Goal: Transaction & Acquisition: Purchase product/service

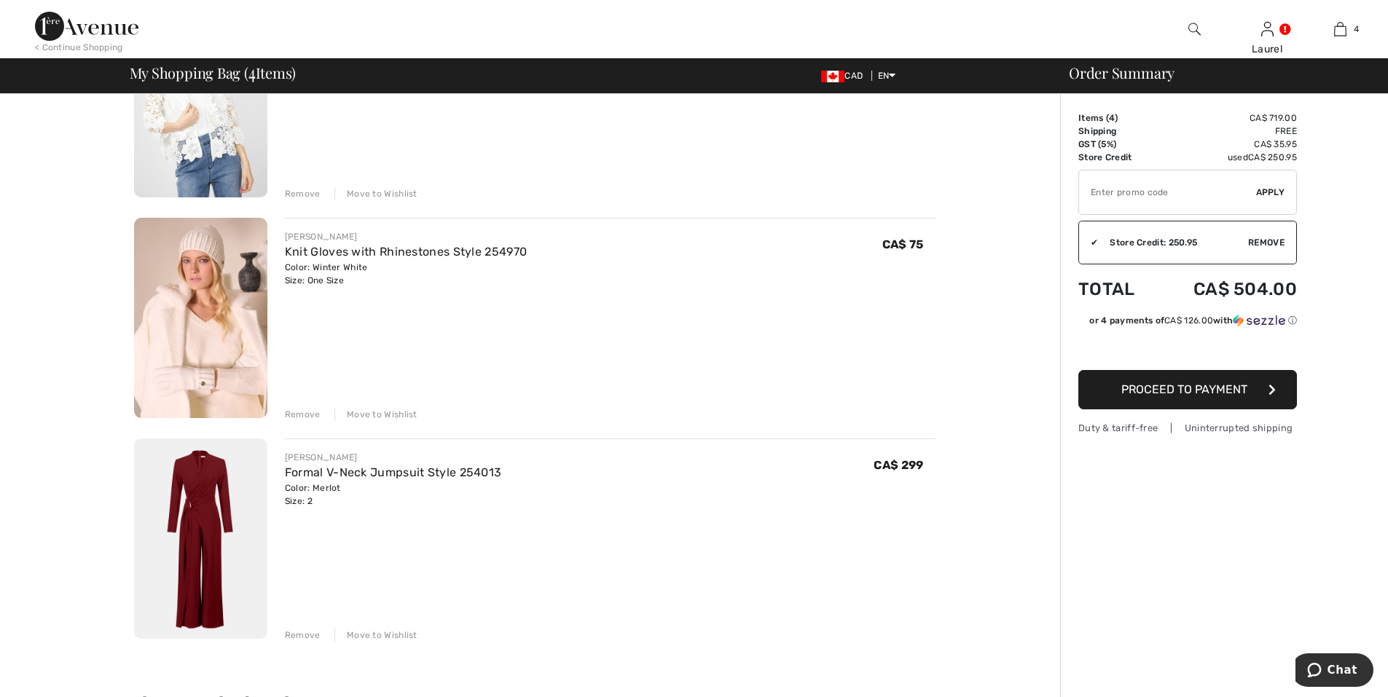
click at [1272, 191] on span "Apply" at bounding box center [1270, 192] width 29 height 13
click at [1125, 197] on input "TEXT" at bounding box center [1167, 193] width 177 height 44
type input "GC005036845"
click at [1267, 189] on span "Apply" at bounding box center [1270, 192] width 29 height 13
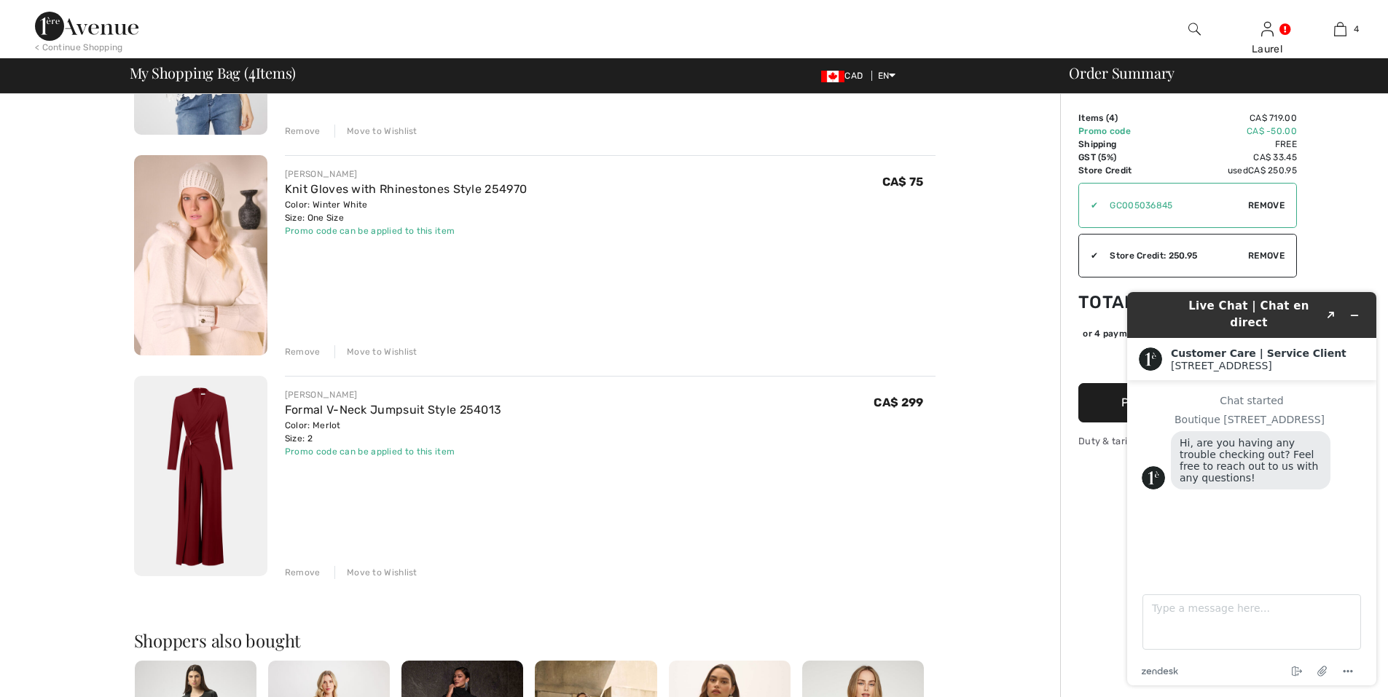
scroll to position [656, 0]
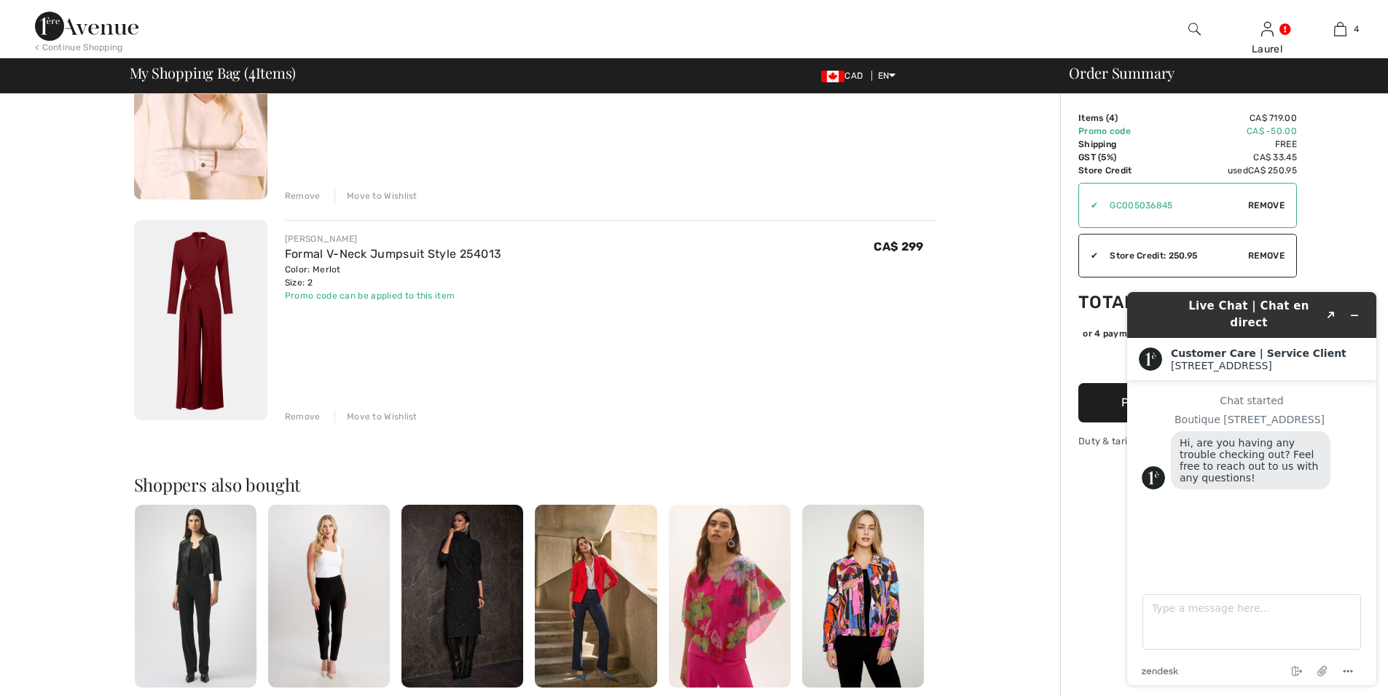
click at [1348, 243] on div "Order Summary Details Items ( 4 ) CA$ 719.00 Promo code CA$ -50.00 Shipping Fre…" at bounding box center [1224, 245] width 328 height 1614
drag, startPoint x: 1336, startPoint y: 316, endPoint x: 1371, endPoint y: 406, distance: 96.9
click at [1371, 406] on div "Live Chat | Chat en direct Created with Sketch. Customer Care | Service Client …" at bounding box center [1251, 489] width 249 height 394
click at [1363, 309] on button "Minimize widget" at bounding box center [1354, 315] width 23 height 20
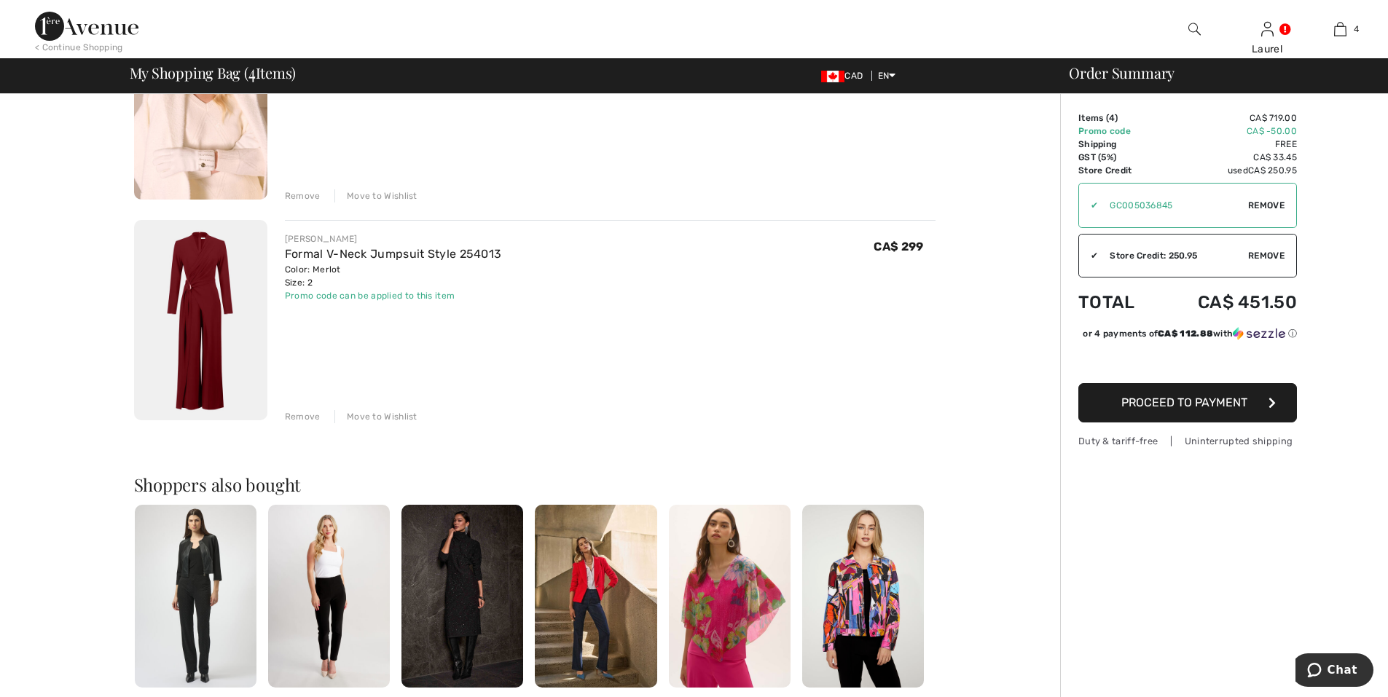
click at [1226, 407] on span "Proceed to Payment" at bounding box center [1185, 403] width 126 height 14
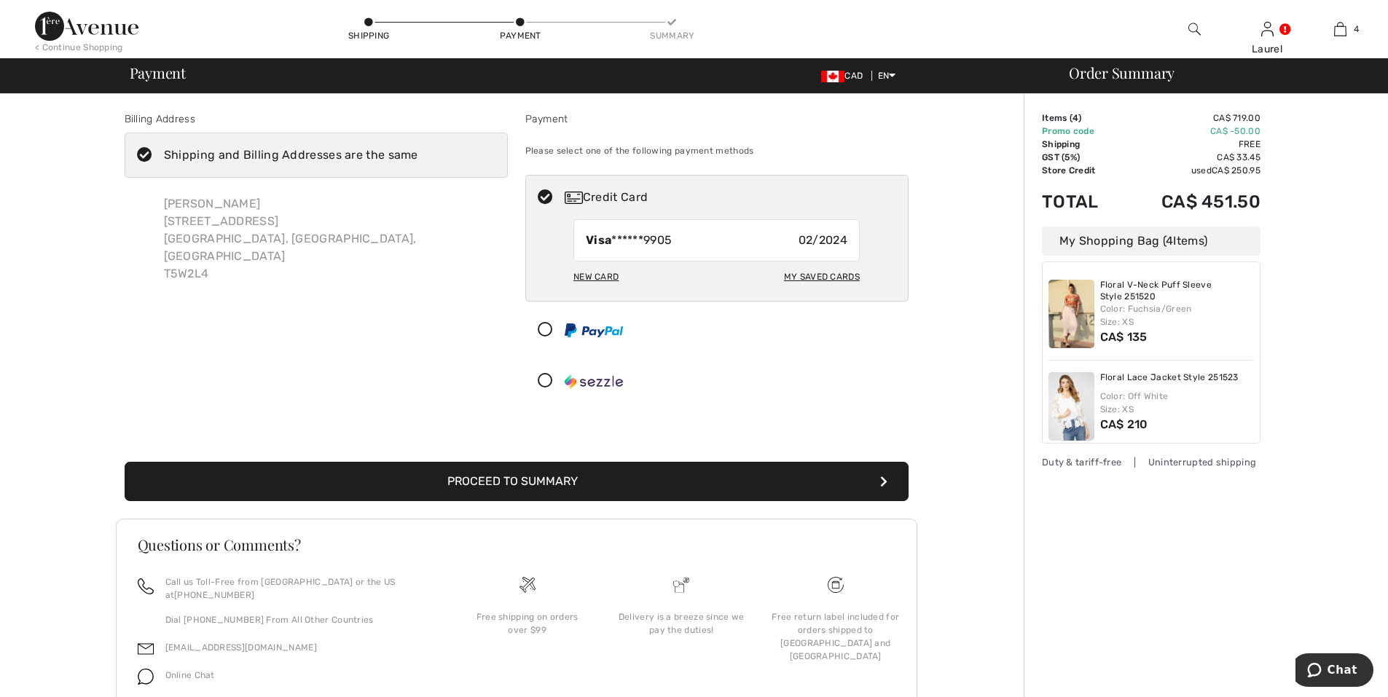
click at [616, 280] on div "New Card" at bounding box center [596, 277] width 45 height 25
radio input "true"
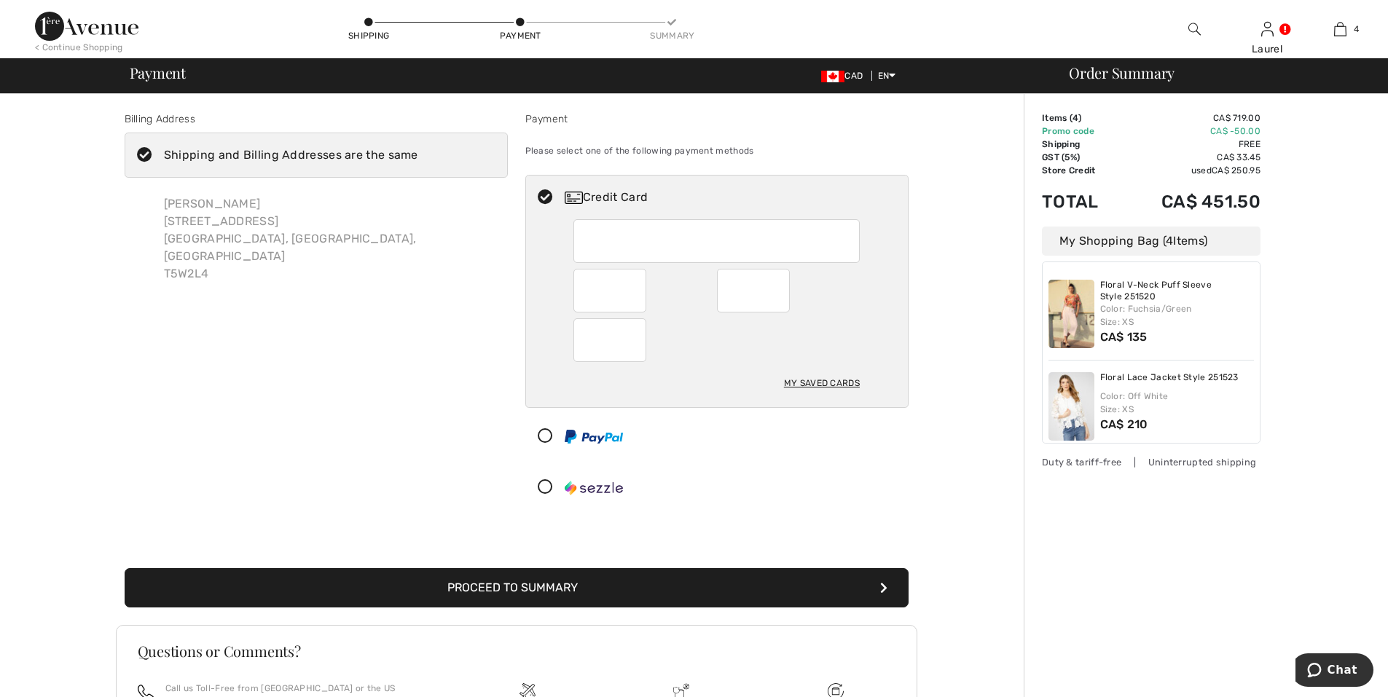
click at [587, 589] on button "Proceed to Summary" at bounding box center [517, 587] width 784 height 39
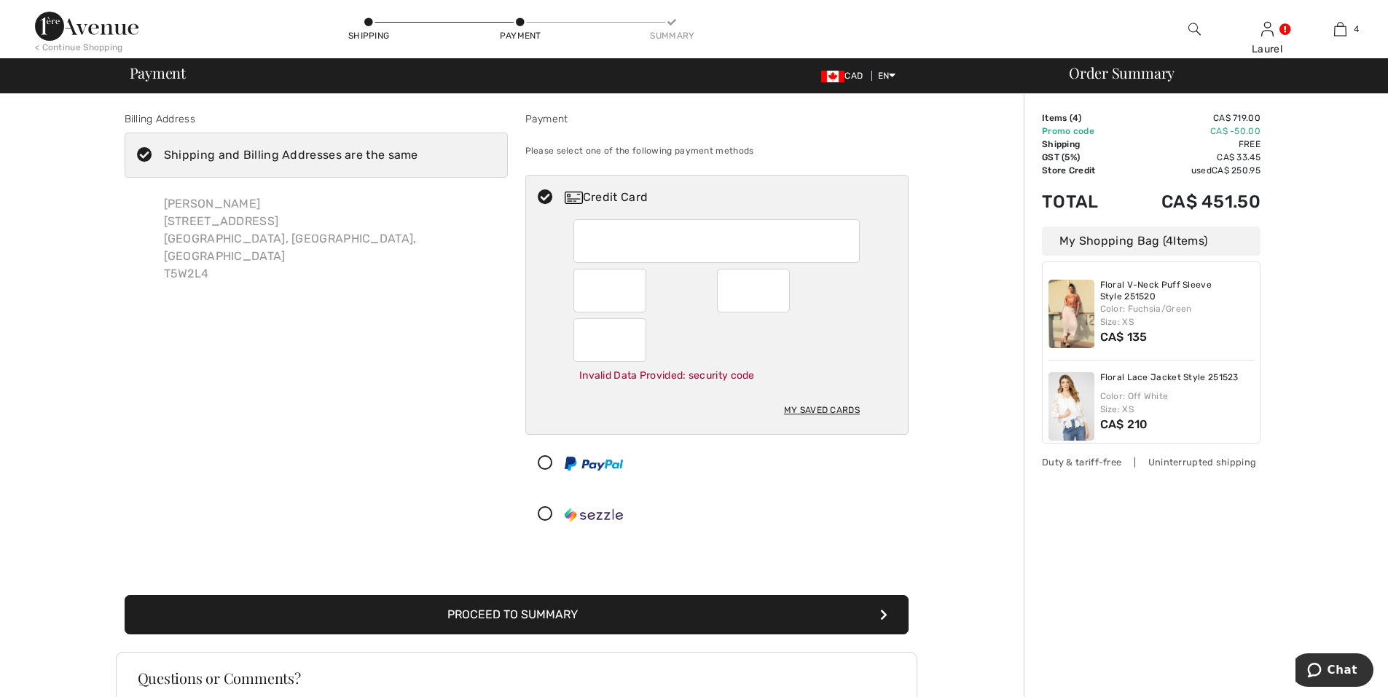
scroll to position [58, 0]
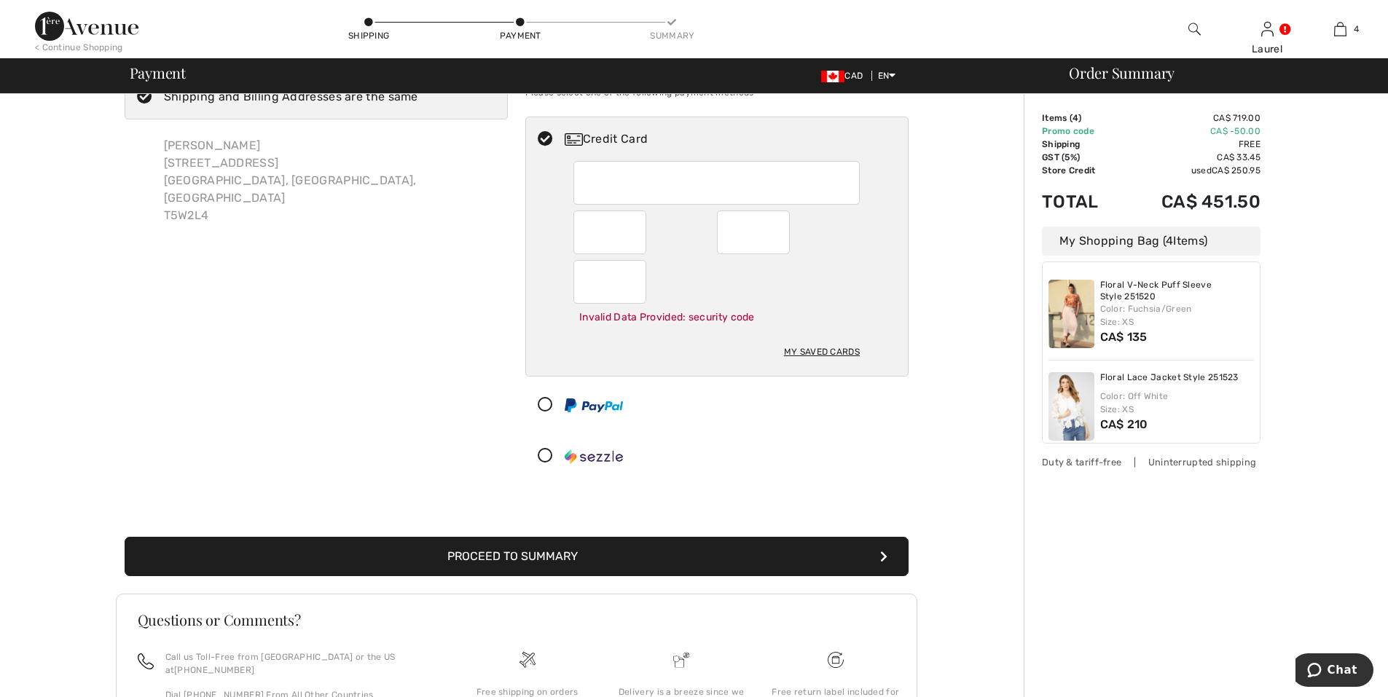
click at [584, 560] on button "Proceed to Summary" at bounding box center [517, 556] width 784 height 39
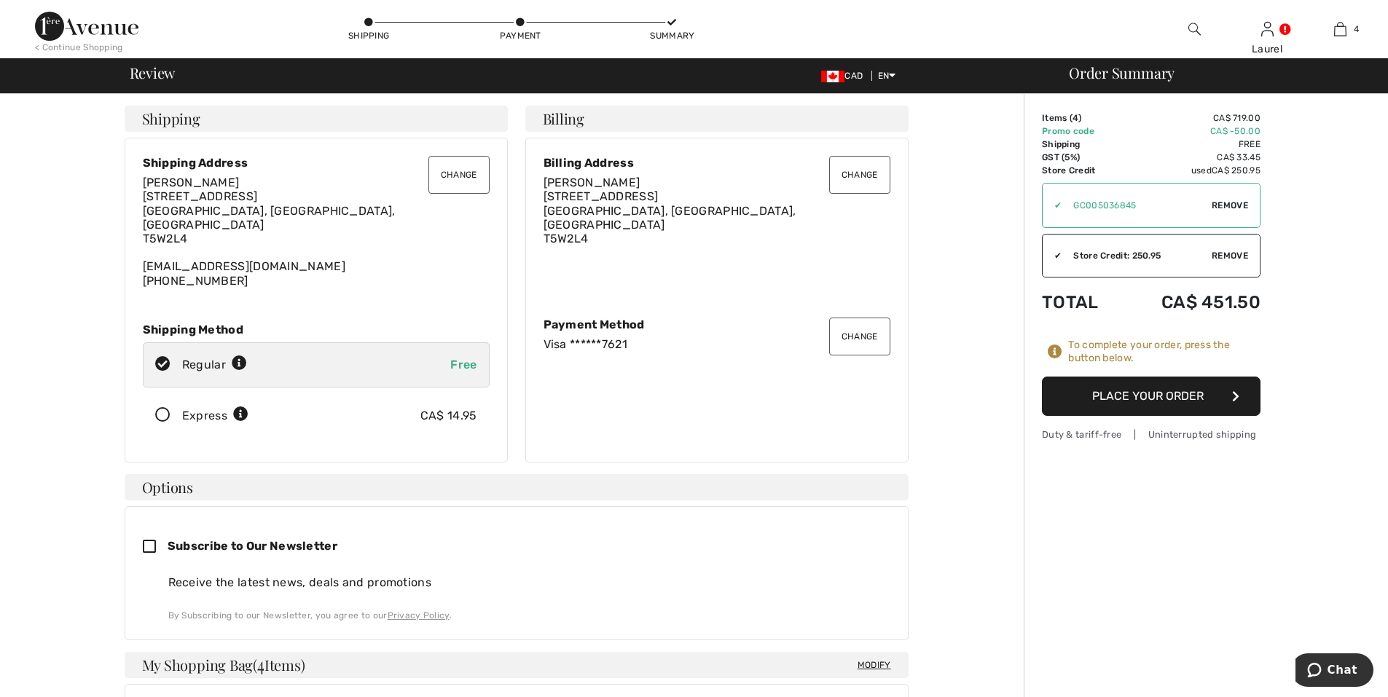
click at [1092, 394] on button "Place Your Order" at bounding box center [1151, 396] width 219 height 39
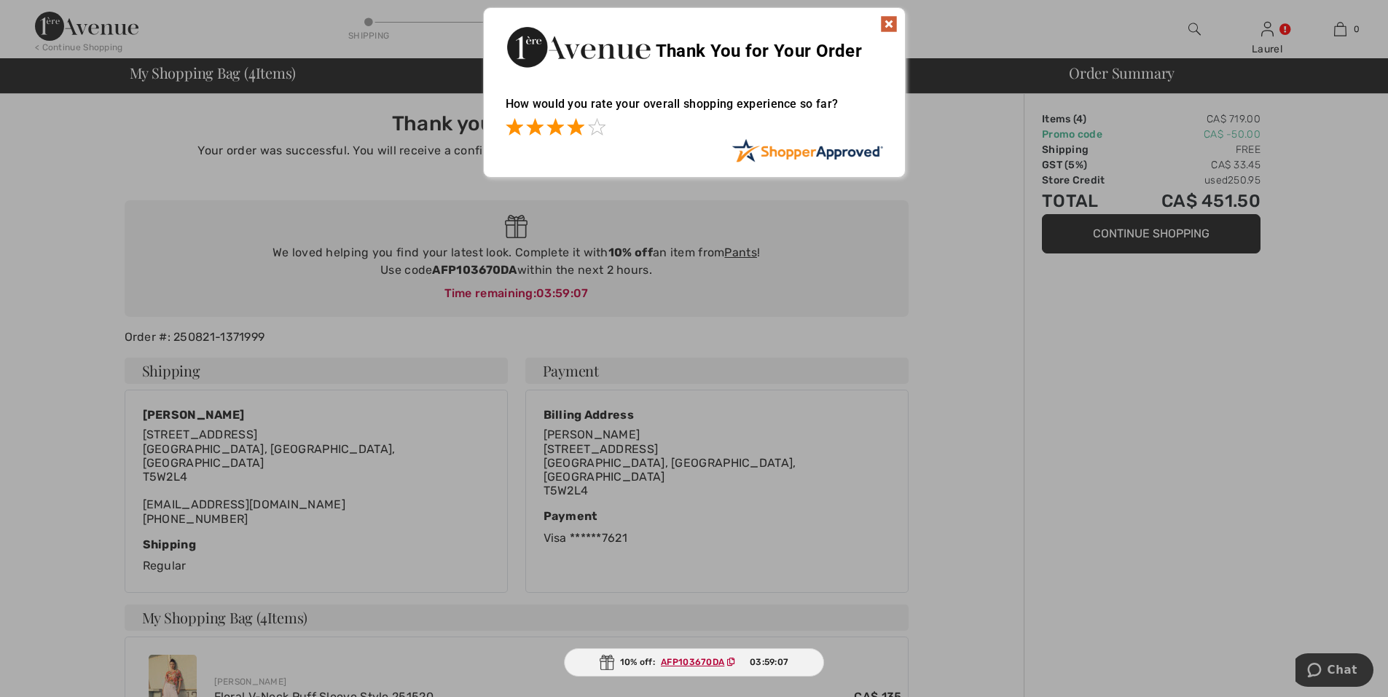
click at [582, 133] on span at bounding box center [575, 126] width 17 height 17
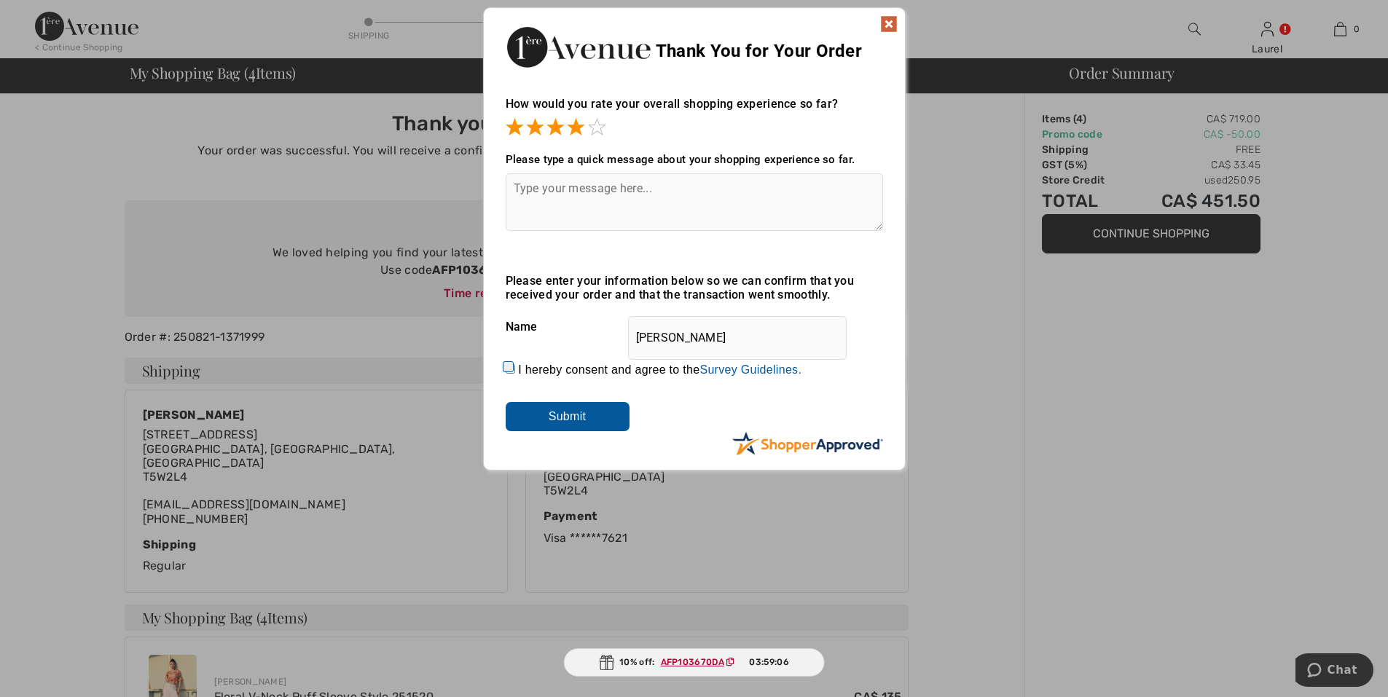
click at [604, 414] on input "Submit" at bounding box center [568, 416] width 124 height 29
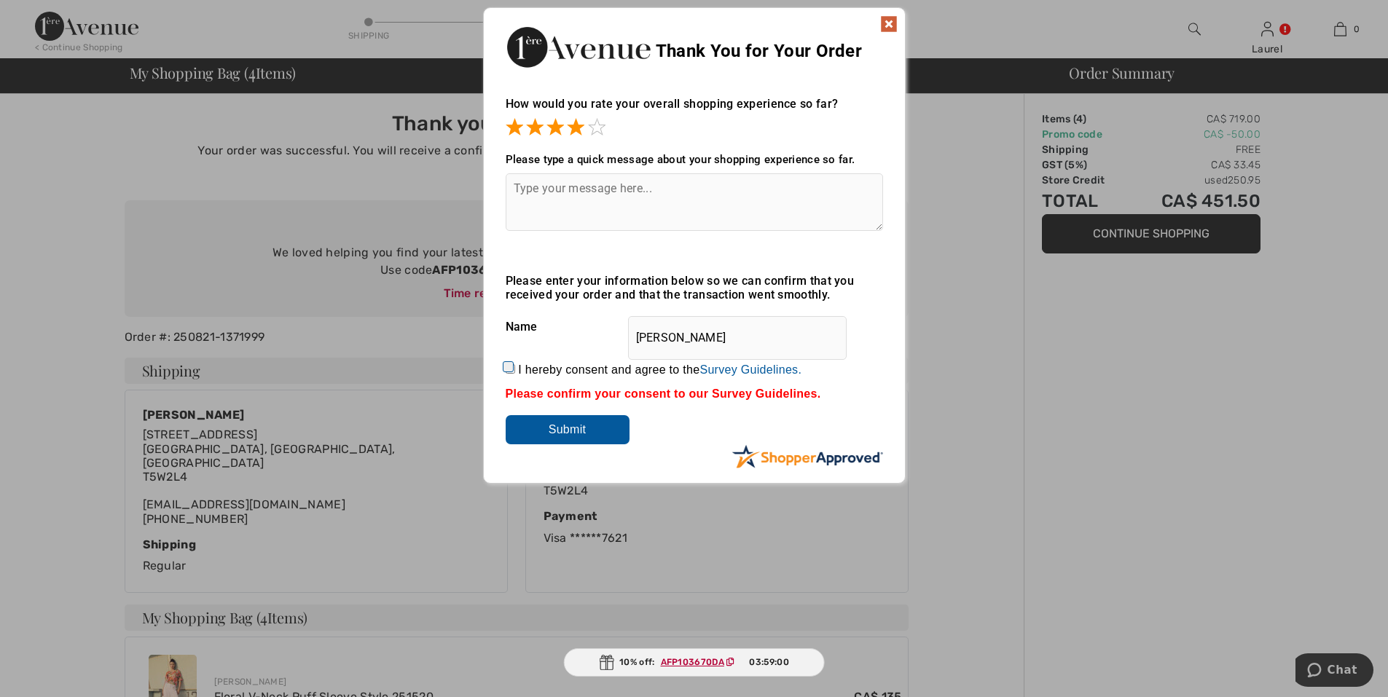
click at [579, 432] on input "Submit" at bounding box center [568, 429] width 124 height 29
click at [509, 369] on input "I hereby consent and agree to the By submitting a review, you grant permission …" at bounding box center [510, 368] width 9 height 9
checkbox input "true"
click at [574, 432] on input "Submit" at bounding box center [568, 429] width 124 height 29
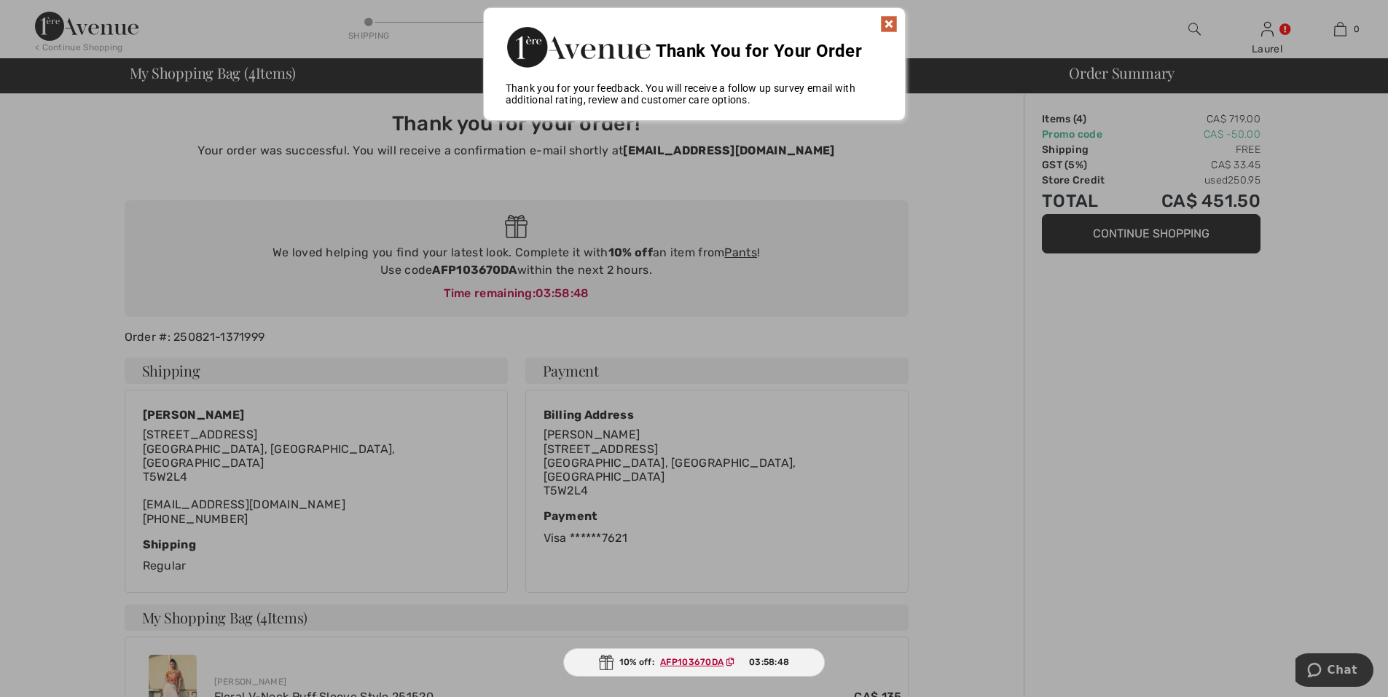
click at [891, 19] on img at bounding box center [888, 23] width 17 height 17
